Goal: Find contact information: Find contact information

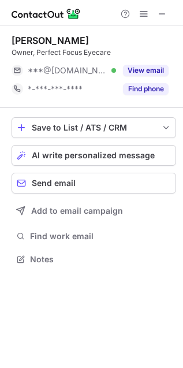
scroll to position [251, 183]
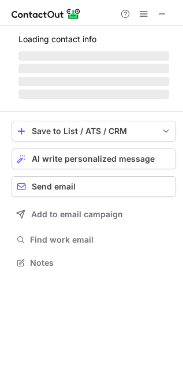
scroll to position [251, 183]
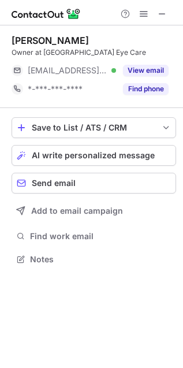
click at [53, 64] on div "***@cpe.phxcoxmail.com Verified" at bounding box center [64, 70] width 105 height 18
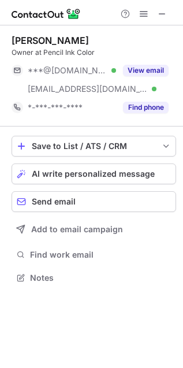
scroll to position [270, 183]
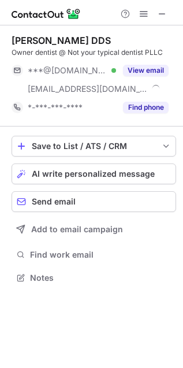
scroll to position [270, 183]
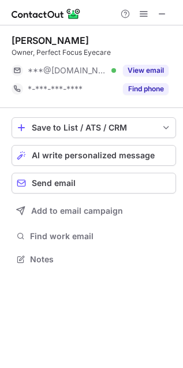
scroll to position [251, 183]
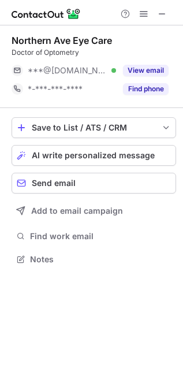
scroll to position [6, 6]
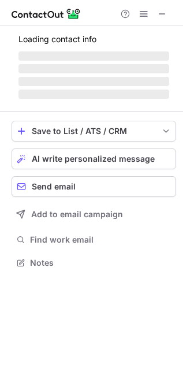
scroll to position [251, 183]
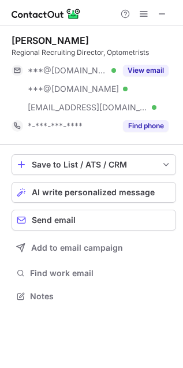
scroll to position [288, 183]
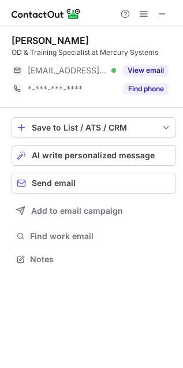
scroll to position [6, 6]
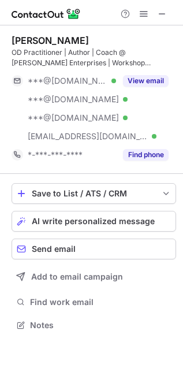
scroll to position [316, 183]
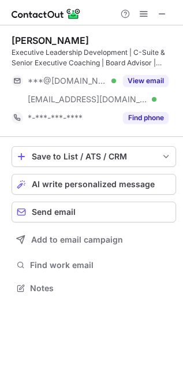
scroll to position [6, 6]
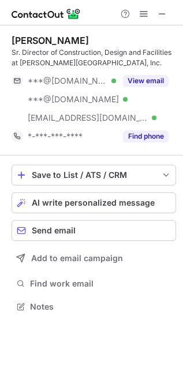
scroll to position [299, 183]
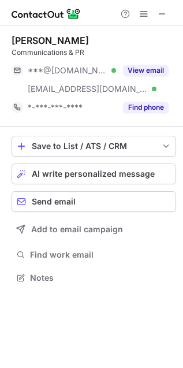
scroll to position [270, 183]
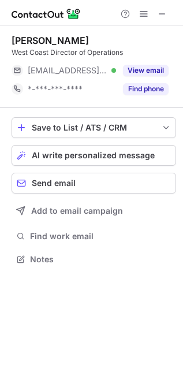
scroll to position [251, 183]
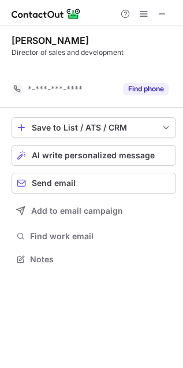
scroll to position [6, 6]
